Goal: Use online tool/utility: Utilize a website feature to perform a specific function

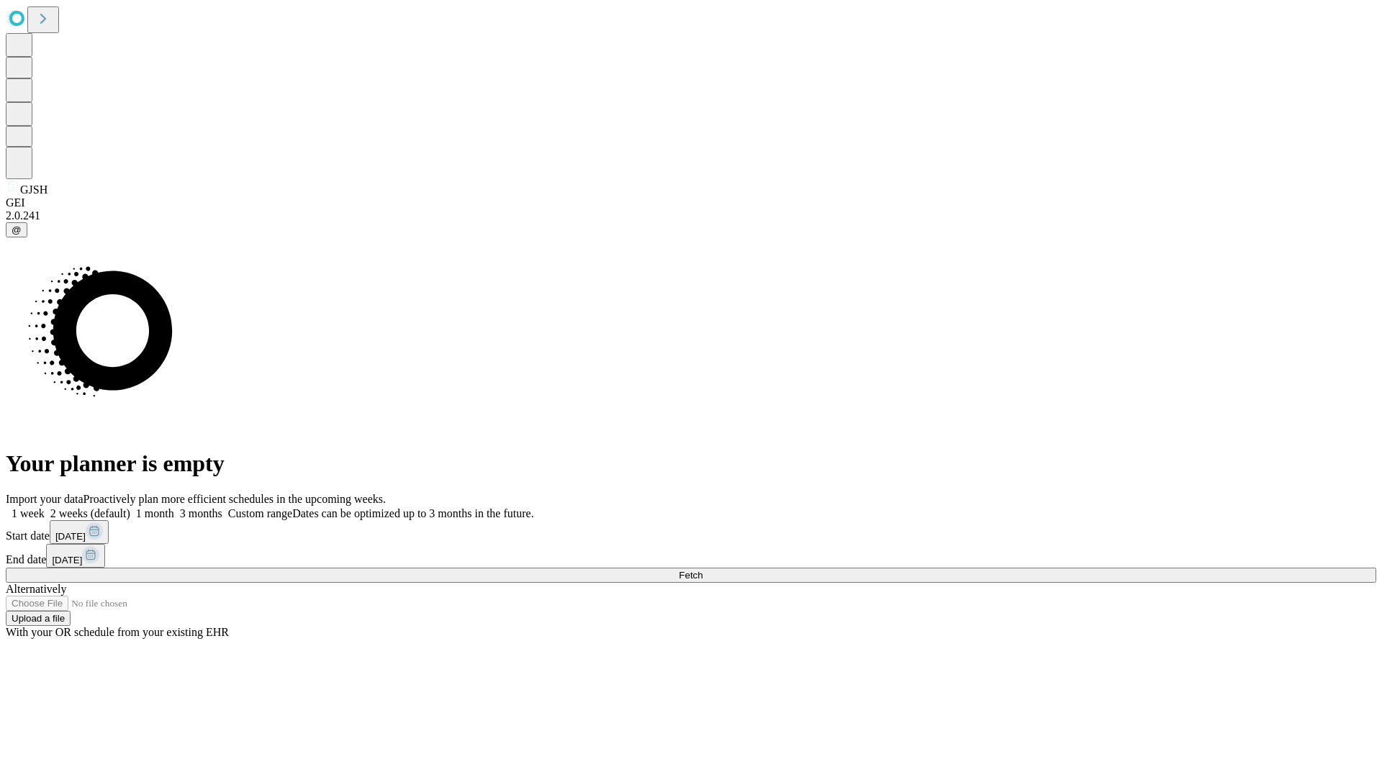
click at [174, 507] on label "1 month" at bounding box center [152, 513] width 44 height 12
click at [702, 570] on span "Fetch" at bounding box center [691, 575] width 24 height 11
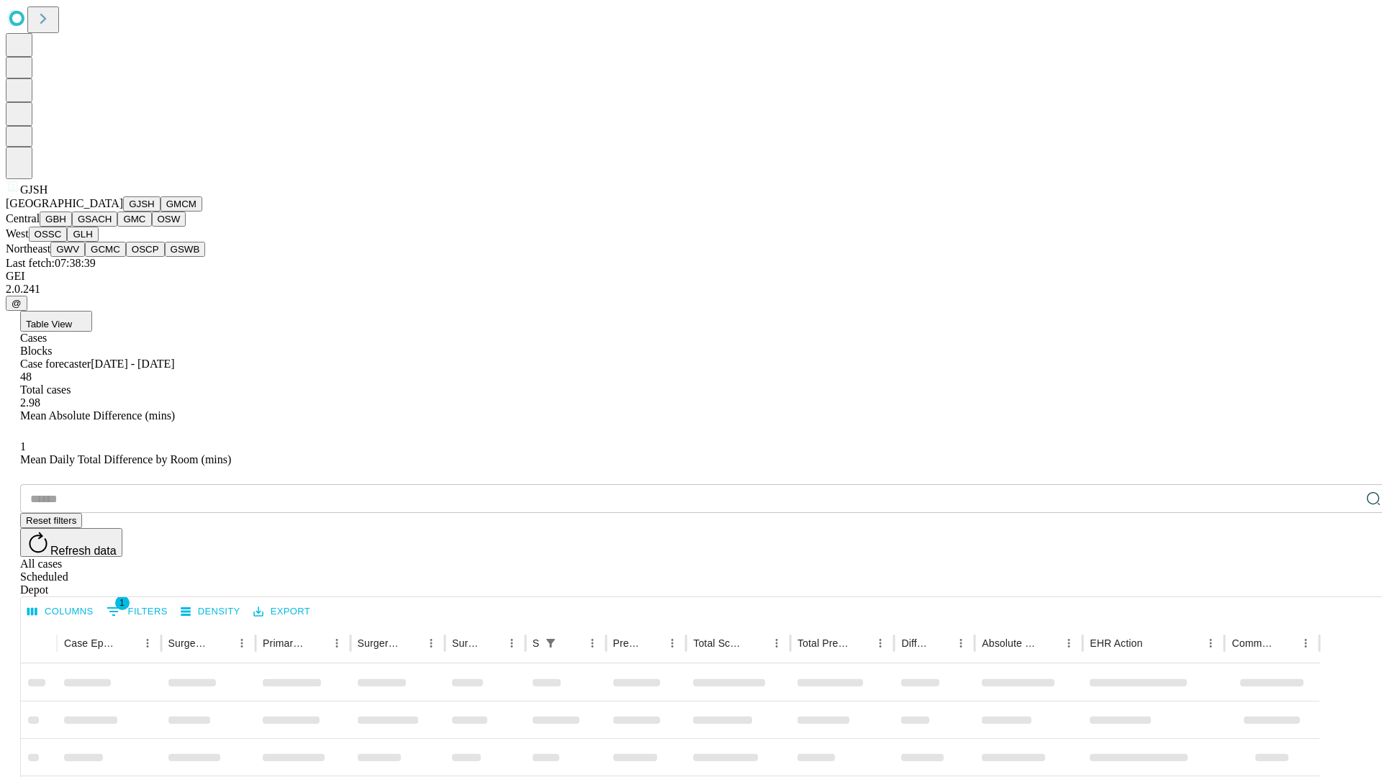
click at [161, 212] on button "GMCM" at bounding box center [182, 203] width 42 height 15
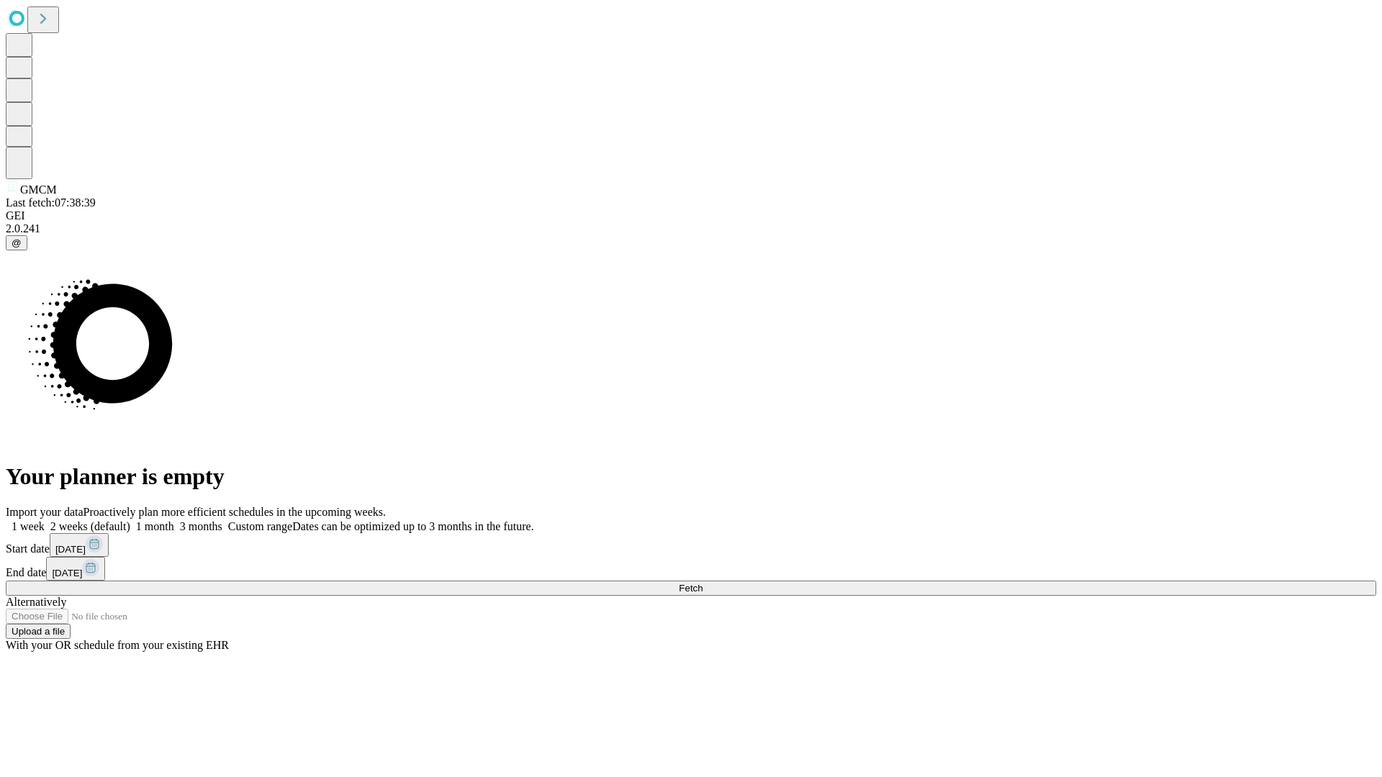
click at [174, 520] on label "1 month" at bounding box center [152, 526] width 44 height 12
click at [702, 583] on span "Fetch" at bounding box center [691, 588] width 24 height 11
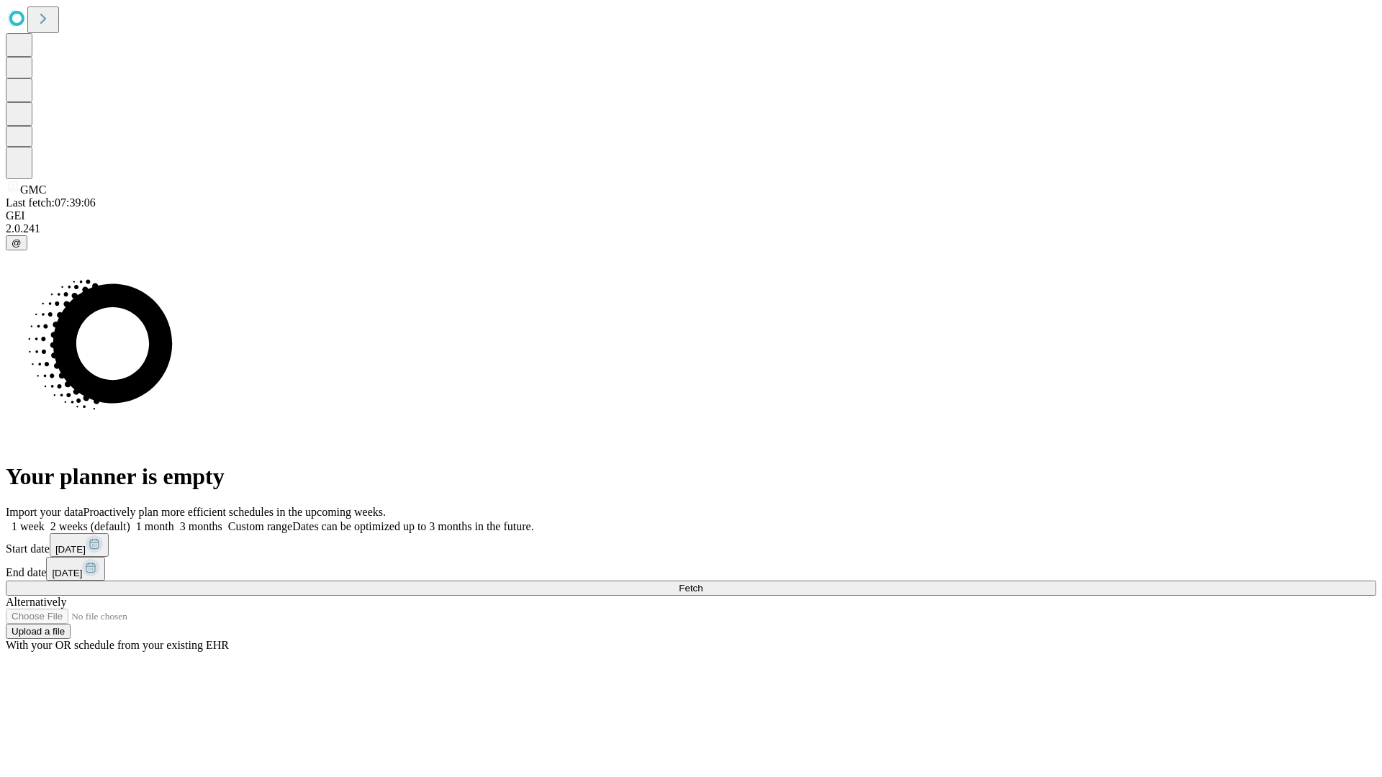
click at [174, 520] on label "1 month" at bounding box center [152, 526] width 44 height 12
click at [702, 583] on span "Fetch" at bounding box center [691, 588] width 24 height 11
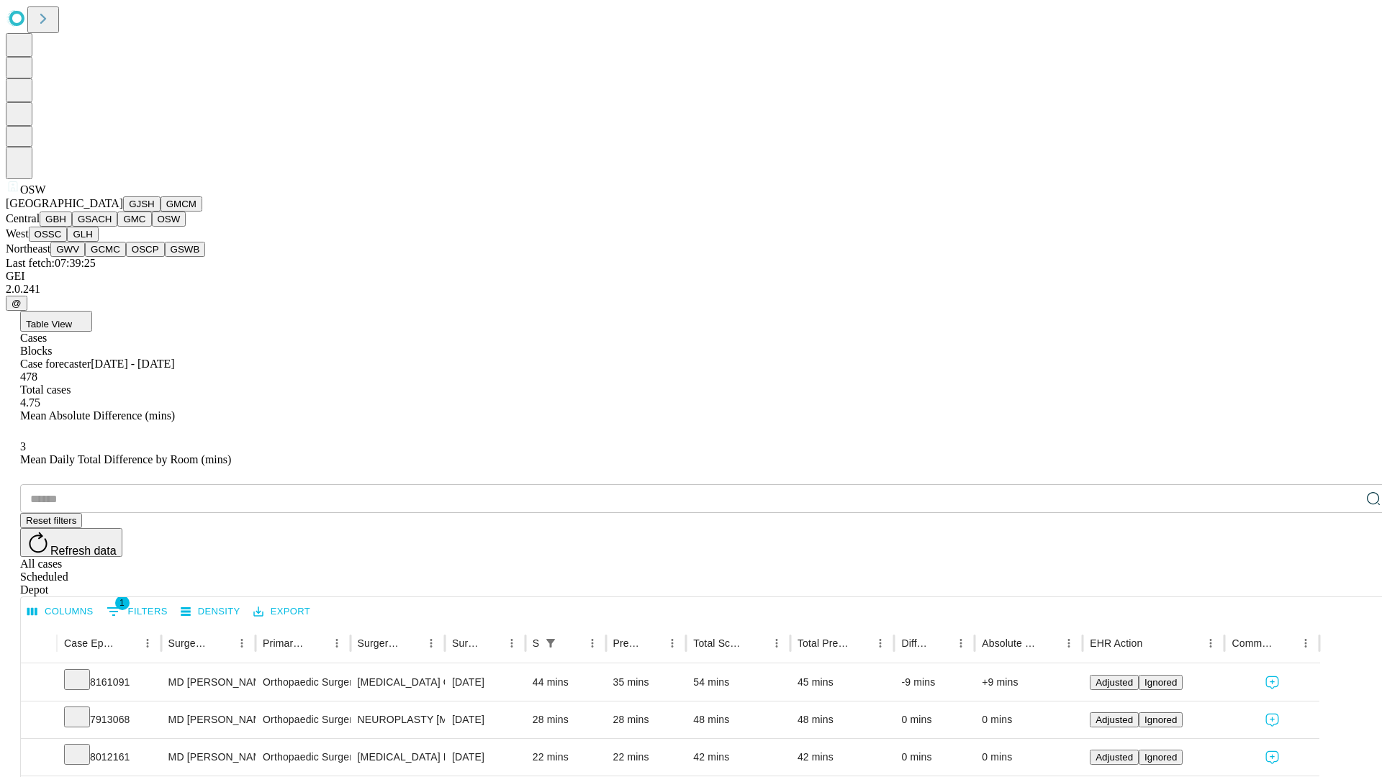
click at [68, 242] on button "OSSC" at bounding box center [48, 234] width 39 height 15
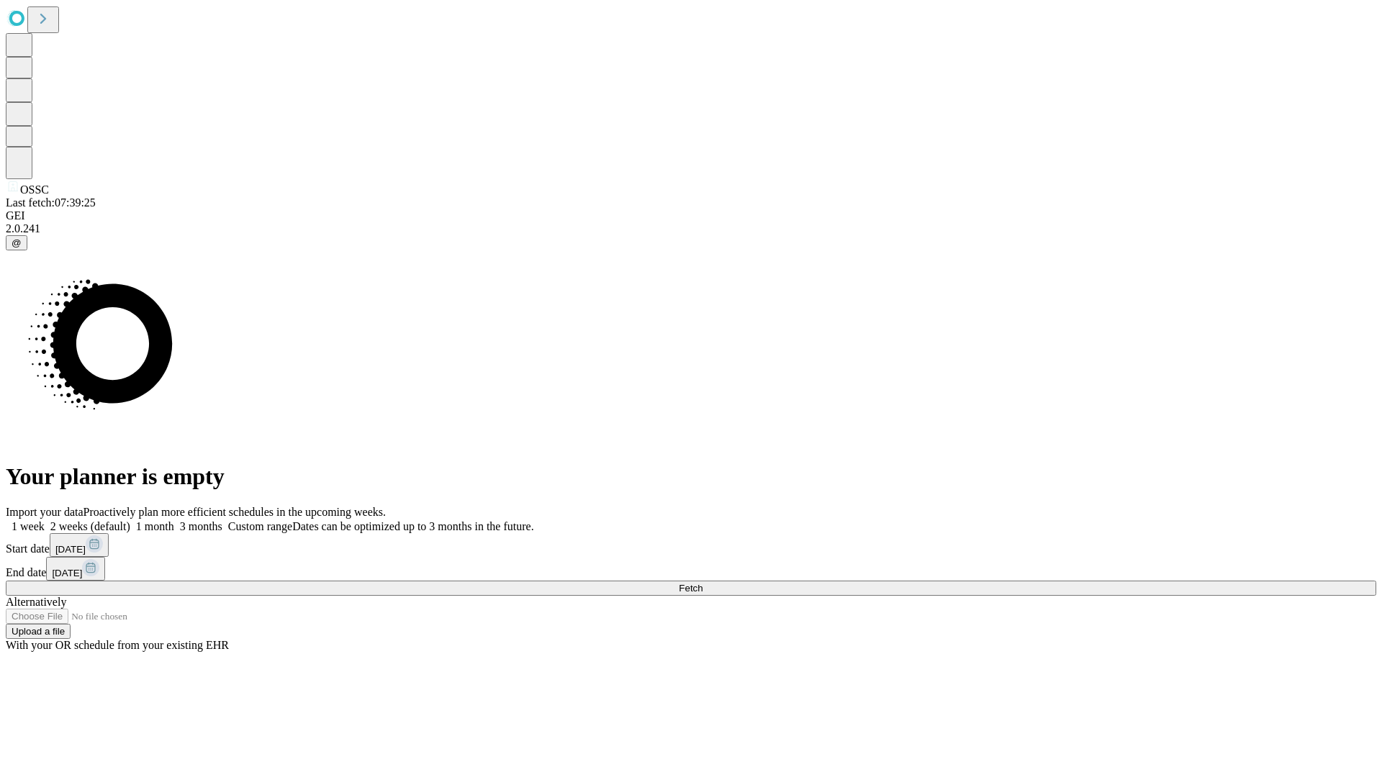
click at [174, 520] on label "1 month" at bounding box center [152, 526] width 44 height 12
click at [702, 583] on span "Fetch" at bounding box center [691, 588] width 24 height 11
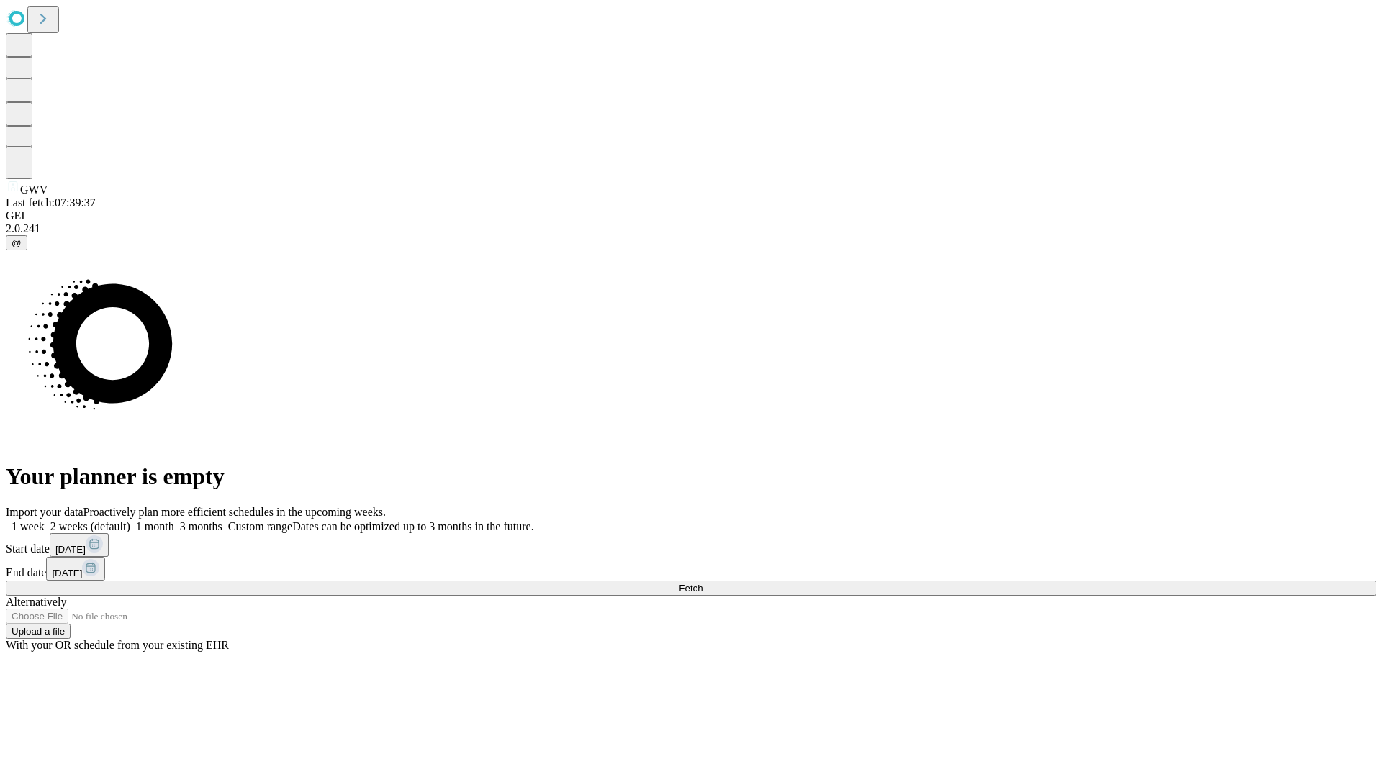
click at [174, 520] on label "1 month" at bounding box center [152, 526] width 44 height 12
click at [702, 583] on span "Fetch" at bounding box center [691, 588] width 24 height 11
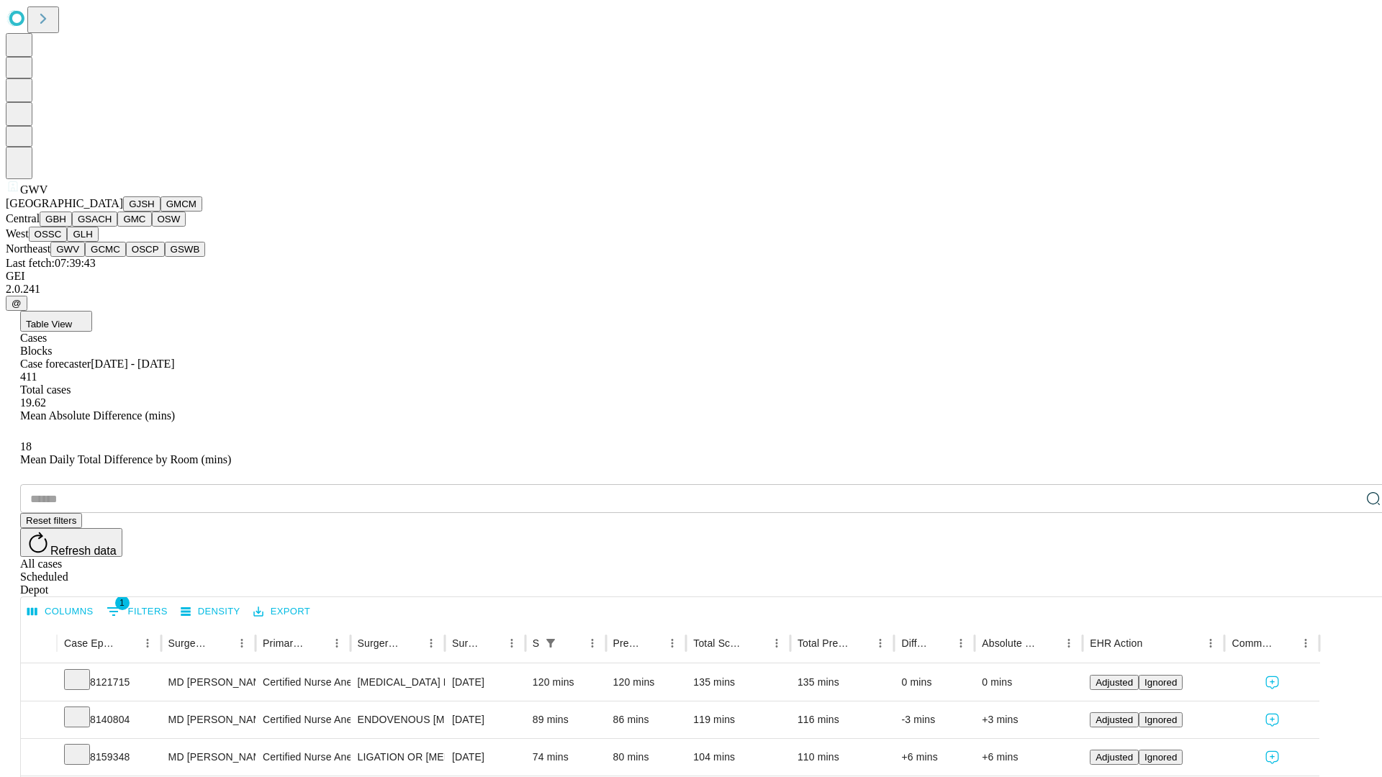
click at [112, 257] on button "GCMC" at bounding box center [105, 249] width 41 height 15
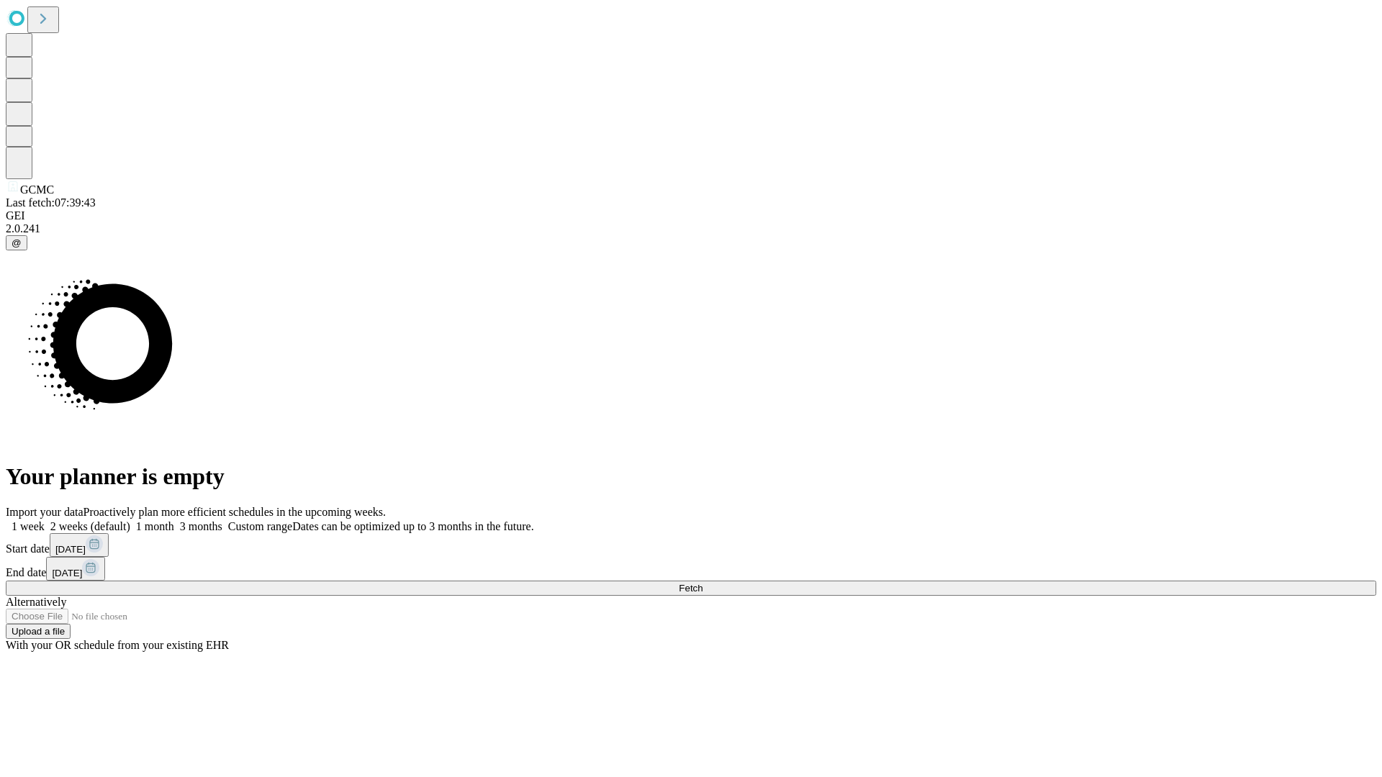
click at [174, 520] on label "1 month" at bounding box center [152, 526] width 44 height 12
click at [702, 583] on span "Fetch" at bounding box center [691, 588] width 24 height 11
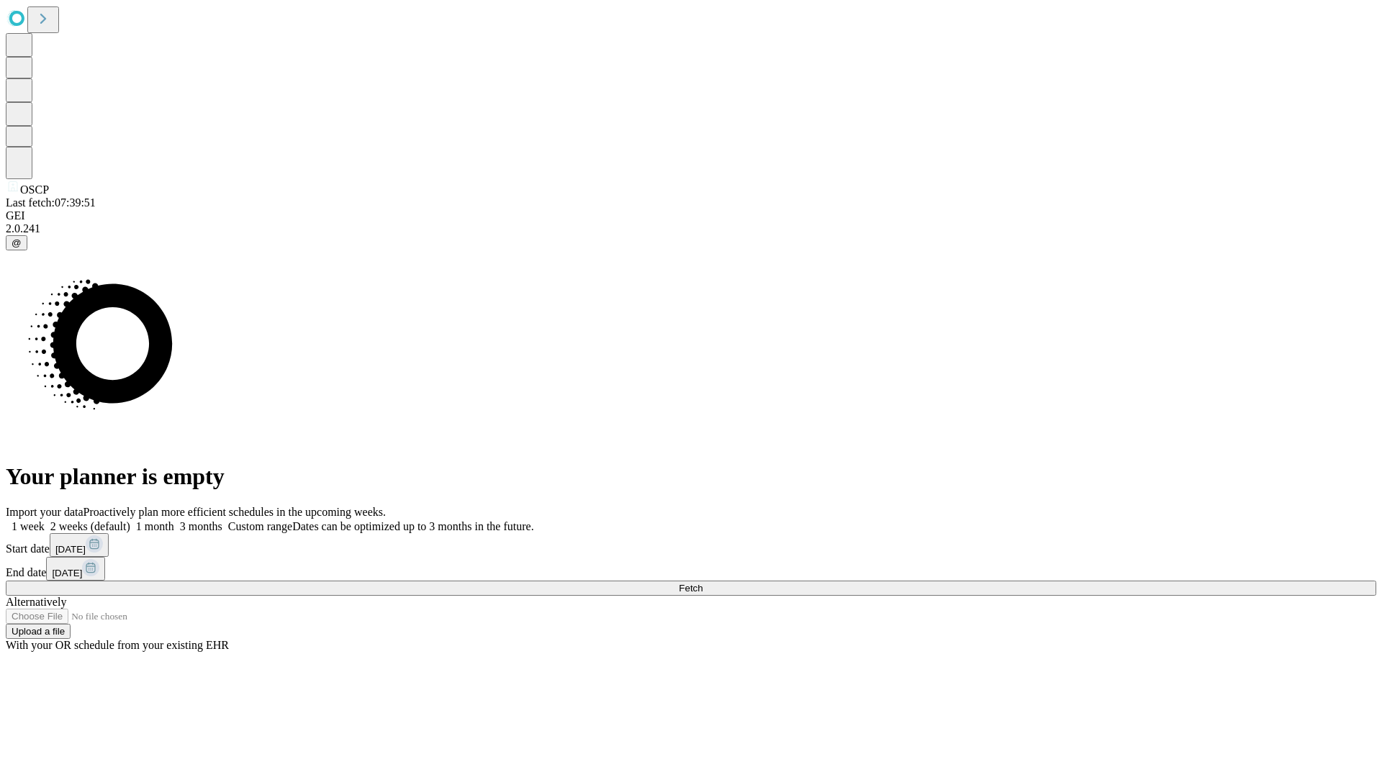
click at [174, 520] on label "1 month" at bounding box center [152, 526] width 44 height 12
click at [702, 583] on span "Fetch" at bounding box center [691, 588] width 24 height 11
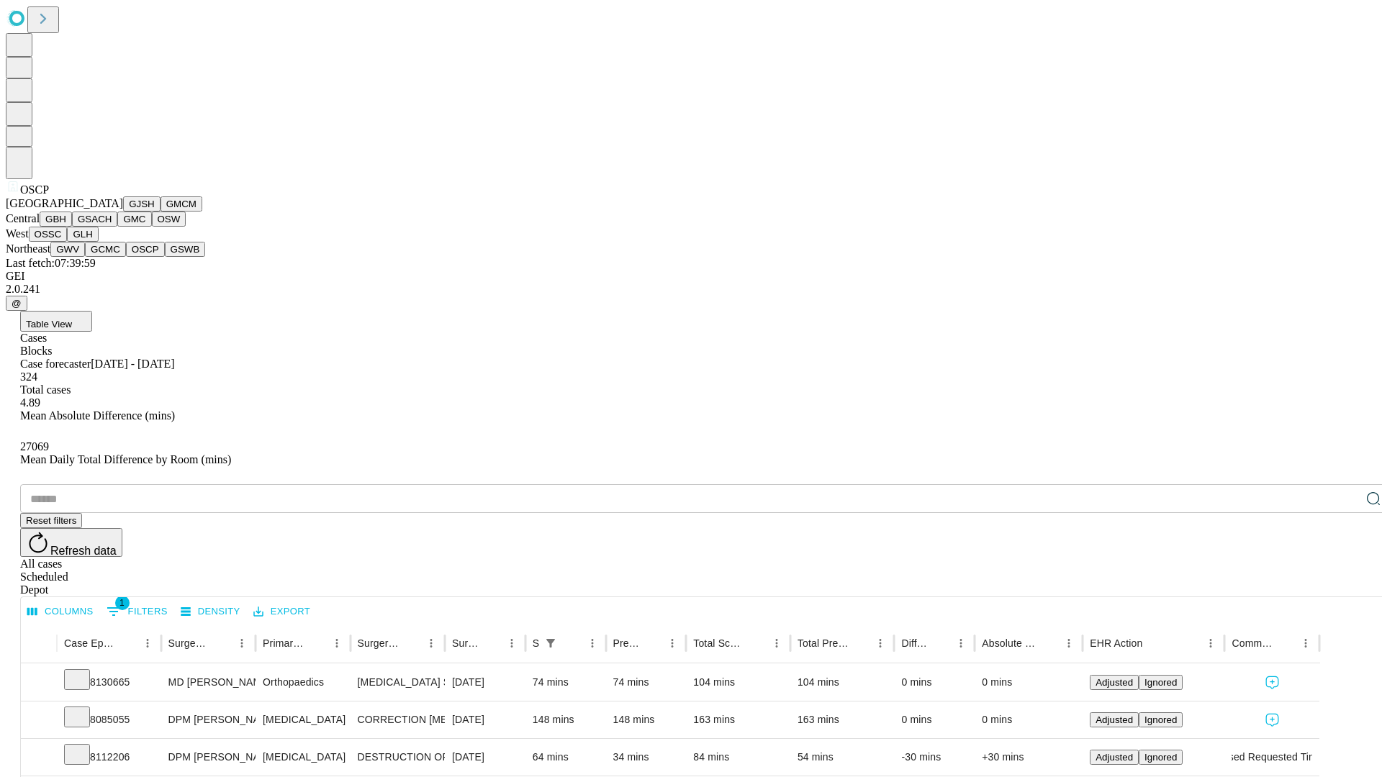
click at [165, 257] on button "GSWB" at bounding box center [185, 249] width 41 height 15
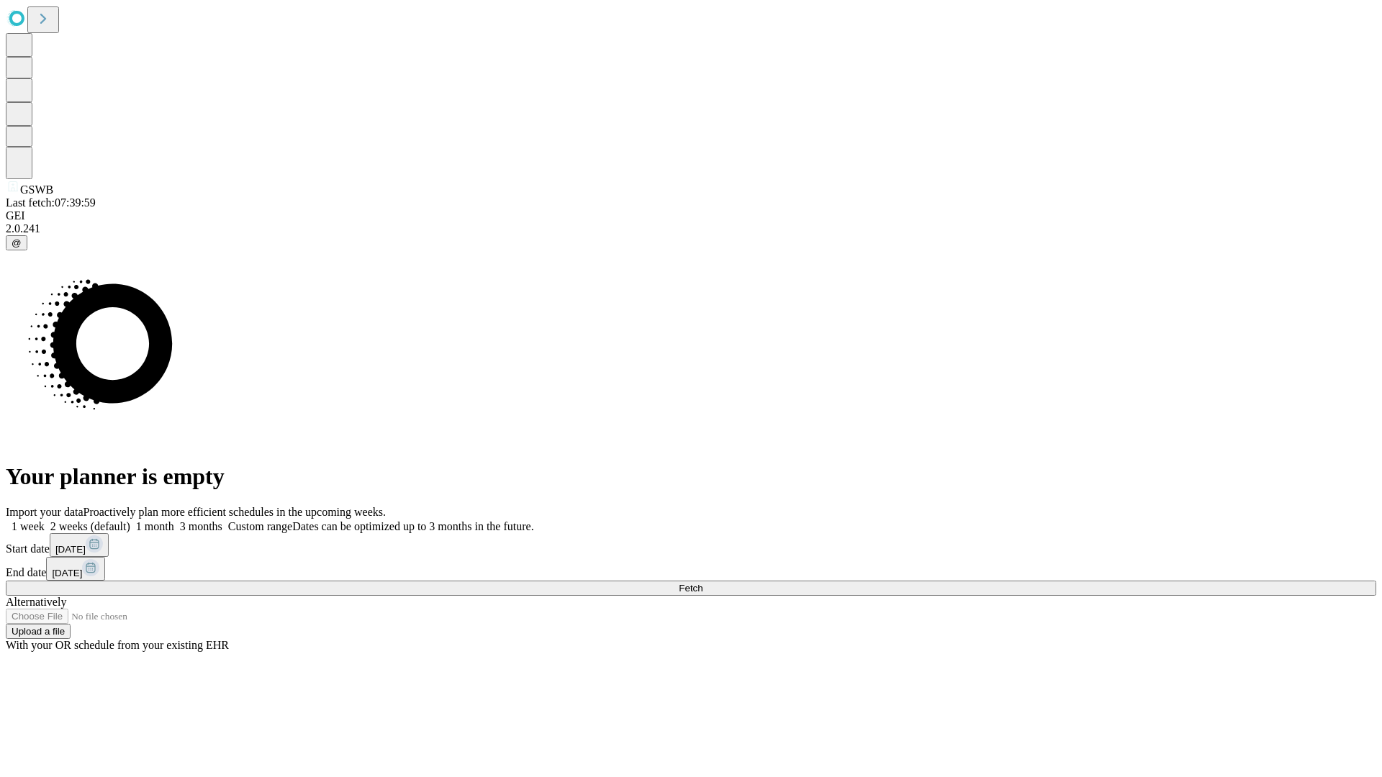
click at [174, 520] on label "1 month" at bounding box center [152, 526] width 44 height 12
click at [702, 583] on span "Fetch" at bounding box center [691, 588] width 24 height 11
